Goal: Task Accomplishment & Management: Manage account settings

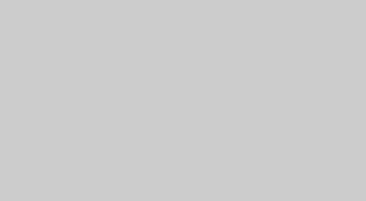
click at [215, 60] on div at bounding box center [183, 100] width 366 height 201
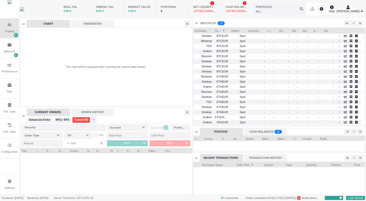
scroll to position [33, 171]
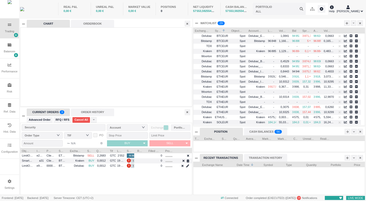
click at [362, 11] on icon at bounding box center [362, 12] width 2 height 2
click at [20, 198] on div "Frontend: 6.5.11 Backend: 6.5.11 Server Timezone: CET (UTC+2) Connected Order c…" at bounding box center [182, 198] width 365 height 4
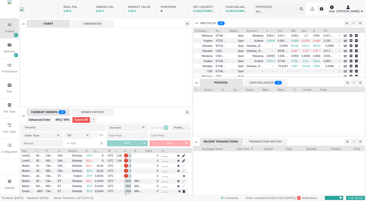
click at [8, 145] on icon at bounding box center [10, 145] width 4 height 3
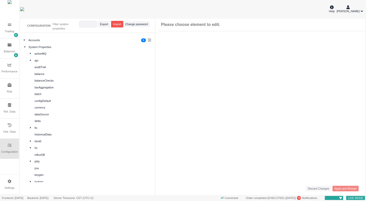
click at [10, 112] on div "Ref. Data" at bounding box center [10, 112] width 12 height 4
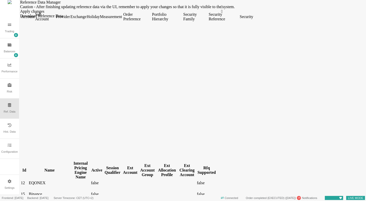
click at [253, 19] on div "Security" at bounding box center [246, 16] width 13 height 5
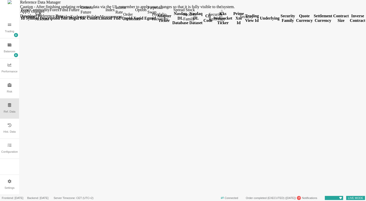
click at [59, 12] on div "Forex" at bounding box center [54, 10] width 9 height 5
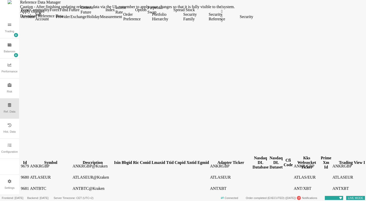
scroll to position [85, 0]
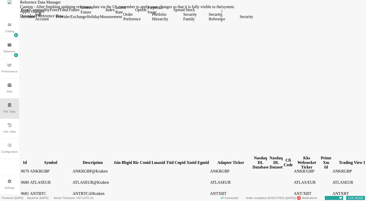
click at [29, 160] on div "Id" at bounding box center [25, 162] width 8 height 5
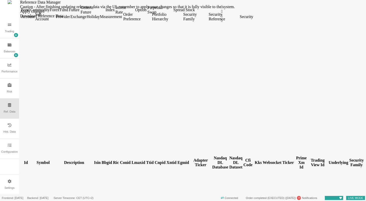
scroll to position [2321, 0]
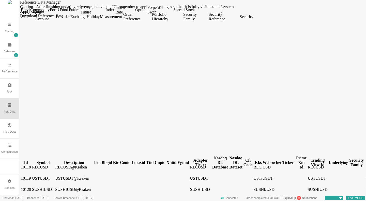
drag, startPoint x: 37, startPoint y: 39, endPoint x: 51, endPoint y: 40, distance: 13.6
click at [31, 165] on div at bounding box center [26, 165] width 10 height 0
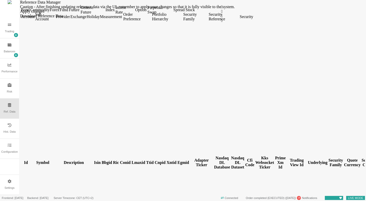
scroll to position [3998, 0]
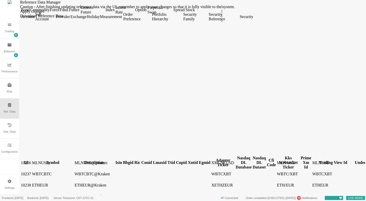
click at [62, 160] on div "Symbol" at bounding box center [52, 162] width 41 height 5
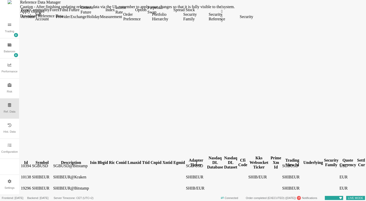
scroll to position [3207, 0]
click at [84, 160] on div "Description" at bounding box center [71, 162] width 36 height 5
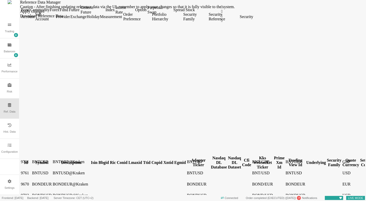
scroll to position [690, 0]
click at [52, 160] on div "Symbol" at bounding box center [42, 162] width 20 height 5
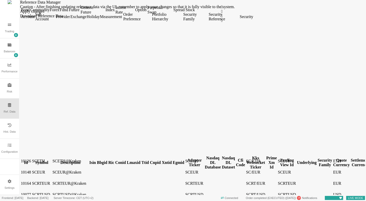
scroll to position [3164, 0]
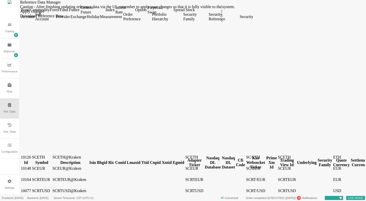
click at [15, 187] on div "Settings" at bounding box center [9, 185] width 19 height 20
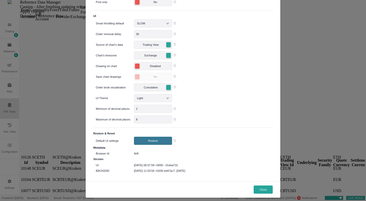
scroll to position [99, 0]
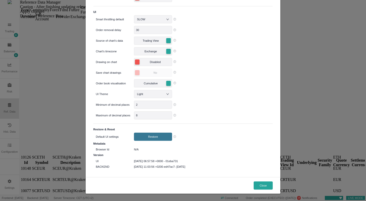
click at [263, 184] on button "Close" at bounding box center [263, 185] width 19 height 8
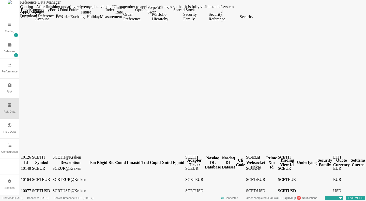
click at [12, 151] on div "Configuration" at bounding box center [9, 152] width 17 height 4
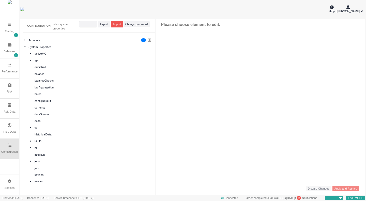
click at [363, 11] on div "Help [PERSON_NAME]" at bounding box center [192, 9] width 345 height 18
click at [362, 11] on icon at bounding box center [362, 11] width 2 height 4
click at [353, 28] on li "Manage API Keys" at bounding box center [346, 27] width 34 height 8
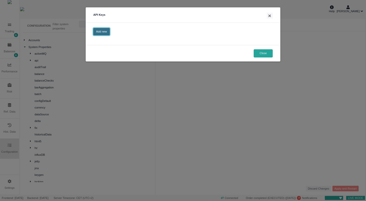
click at [107, 30] on button "Add new" at bounding box center [101, 31] width 17 height 7
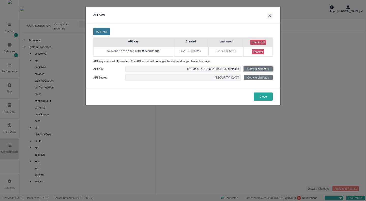
click at [257, 69] on button "Copy to clipboard" at bounding box center [258, 68] width 29 height 5
click at [255, 69] on button "Copy to clipboard" at bounding box center [258, 68] width 29 height 5
click at [268, 77] on button "Copy to clipboard" at bounding box center [258, 77] width 29 height 5
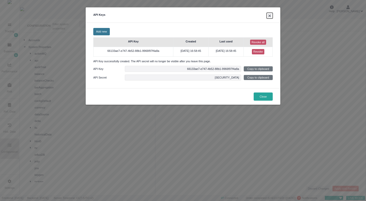
click at [268, 17] on button "×" at bounding box center [270, 16] width 6 height 6
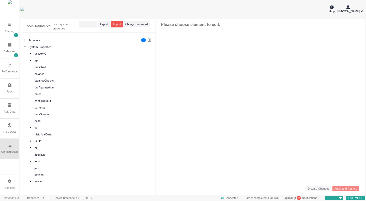
click at [11, 110] on div "Ref. Data" at bounding box center [9, 109] width 19 height 20
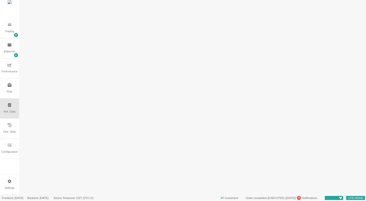
scroll to position [0, 0]
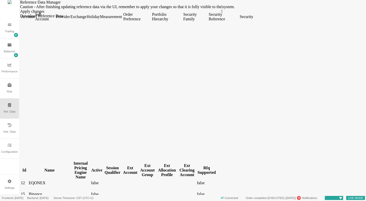
click at [253, 19] on div "Security" at bounding box center [246, 16] width 13 height 5
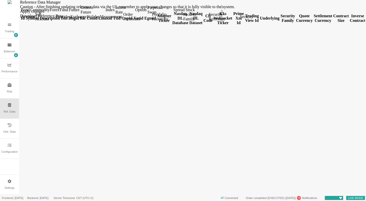
click at [59, 12] on div "Forex" at bounding box center [54, 10] width 9 height 5
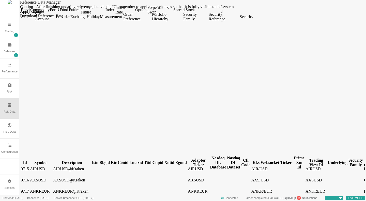
scroll to position [271, 0]
click at [48, 160] on div "Symbol" at bounding box center [41, 162] width 22 height 5
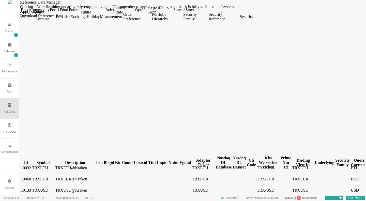
scroll to position [3566, 0]
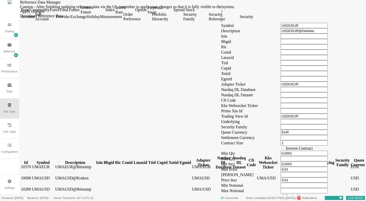
drag, startPoint x: 39, startPoint y: 37, endPoint x: 53, endPoint y: 39, distance: 14.9
click at [31, 165] on div at bounding box center [26, 165] width 10 height 0
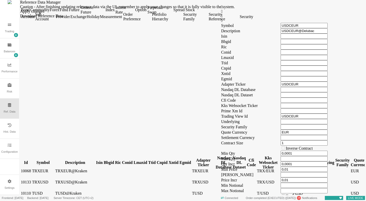
scroll to position [3526, 0]
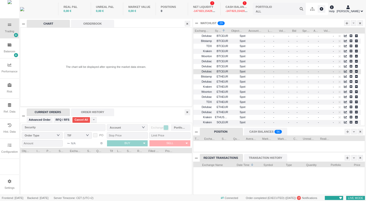
scroll to position [33, 171]
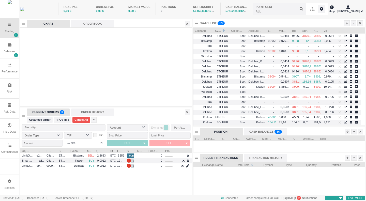
click at [362, 11] on icon at bounding box center [362, 12] width 2 height 2
click at [352, 27] on li "Manage API Keys" at bounding box center [346, 27] width 34 height 8
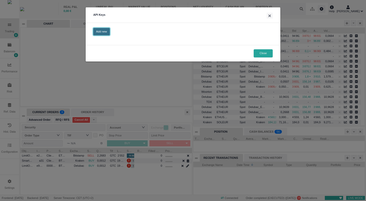
click at [107, 33] on button "Add new" at bounding box center [101, 31] width 17 height 7
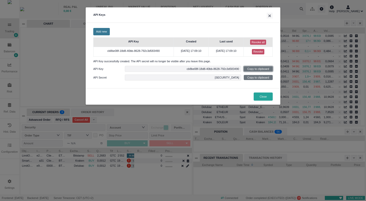
click at [252, 69] on button "Copy to clipboard" at bounding box center [258, 68] width 29 height 5
click at [250, 76] on button "Copy to clipboard" at bounding box center [258, 77] width 29 height 5
click at [268, 16] on button "×" at bounding box center [270, 16] width 6 height 6
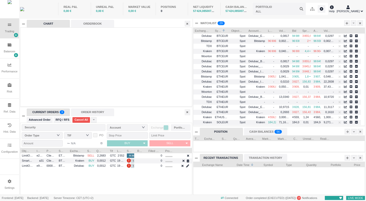
click at [10, 114] on div "Ref. Data" at bounding box center [10, 112] width 12 height 4
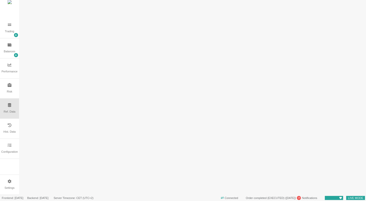
scroll to position [0, 0]
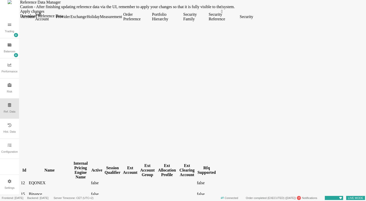
click at [253, 19] on div "Security" at bounding box center [246, 16] width 13 height 5
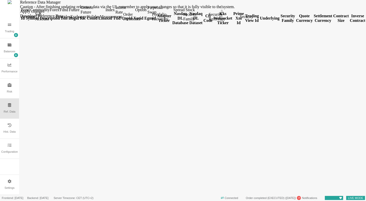
click at [59, 12] on div "Forex" at bounding box center [54, 10] width 9 height 5
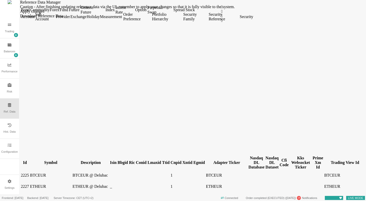
click at [50, 160] on div "Symbol" at bounding box center [50, 162] width 41 height 5
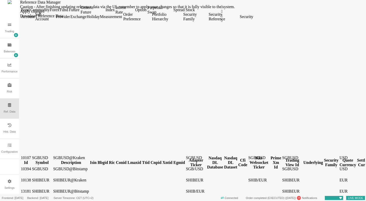
scroll to position [3153, 0]
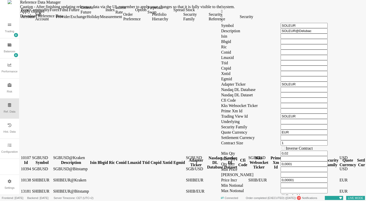
drag, startPoint x: 38, startPoint y: 39, endPoint x: 55, endPoint y: 40, distance: 17.0
click at [31, 165] on div at bounding box center [26, 165] width 10 height 0
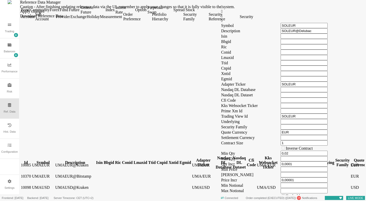
scroll to position [3507, 0]
